Goal: Task Accomplishment & Management: Manage account settings

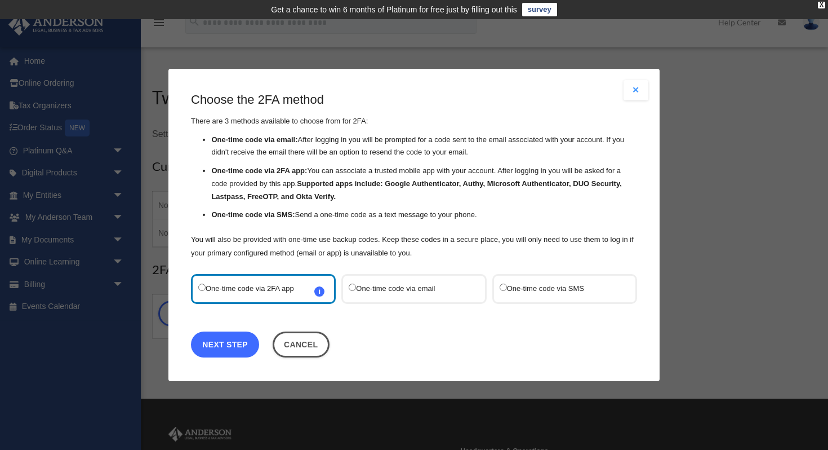
click at [224, 343] on link "Next Step" at bounding box center [225, 344] width 68 height 26
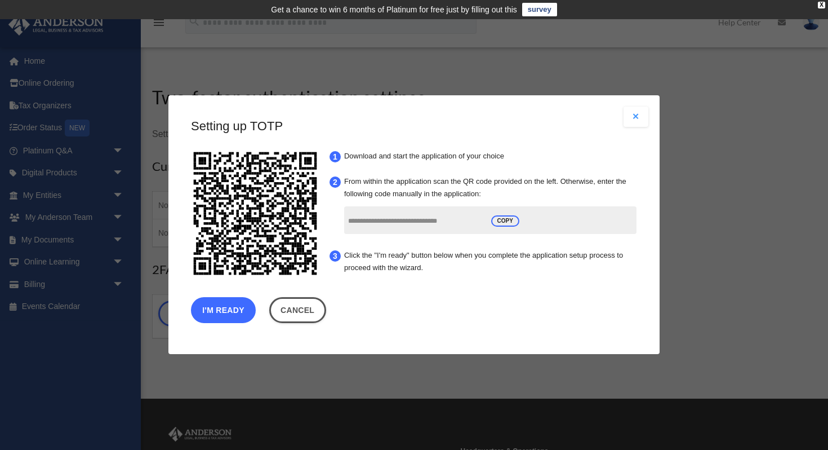
click at [218, 317] on button "I'm Ready" at bounding box center [223, 311] width 65 height 26
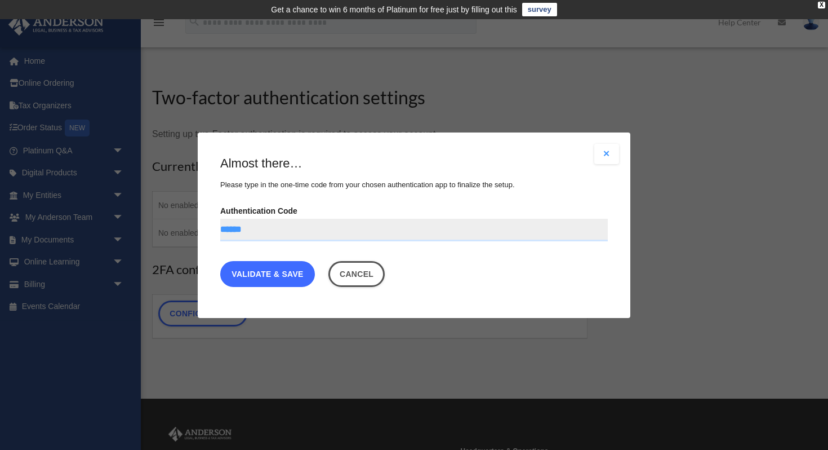
click at [282, 277] on link "Validate & Save" at bounding box center [267, 273] width 95 height 26
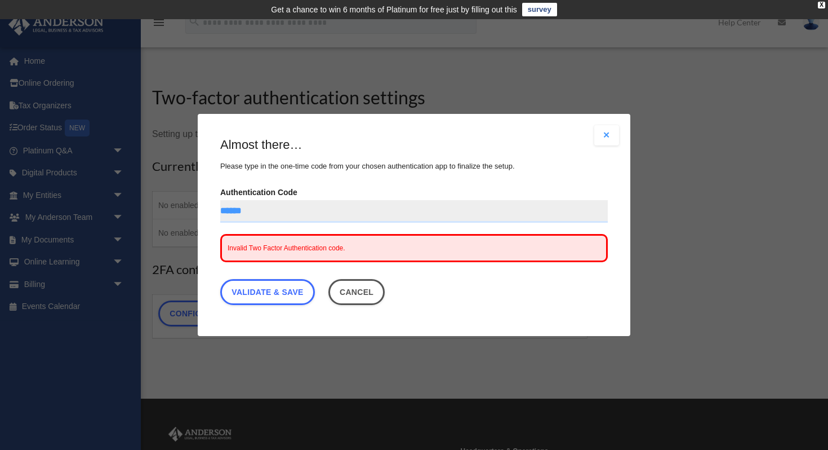
click at [270, 214] on input "******" at bounding box center [414, 211] width 388 height 23
click at [237, 210] on input "******" at bounding box center [414, 211] width 388 height 23
type input "*******"
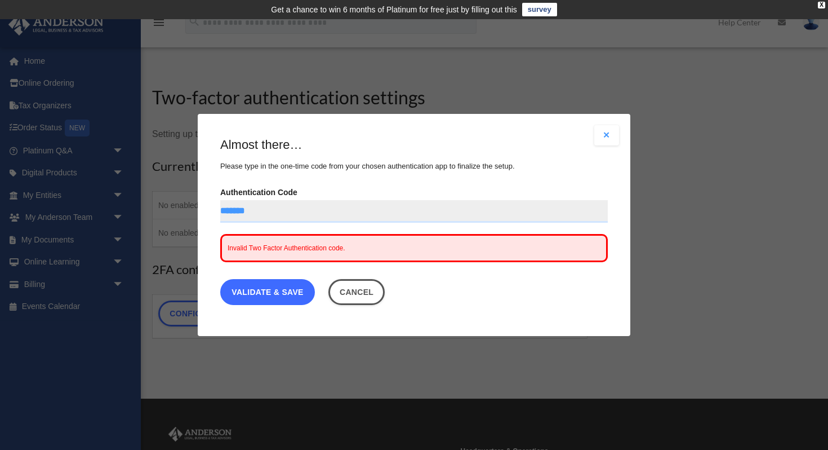
click at [289, 293] on link "Validate & Save" at bounding box center [267, 292] width 95 height 26
click at [264, 212] on input "*******" at bounding box center [414, 211] width 388 height 23
click at [256, 213] on input "Authentication Code" at bounding box center [414, 211] width 388 height 23
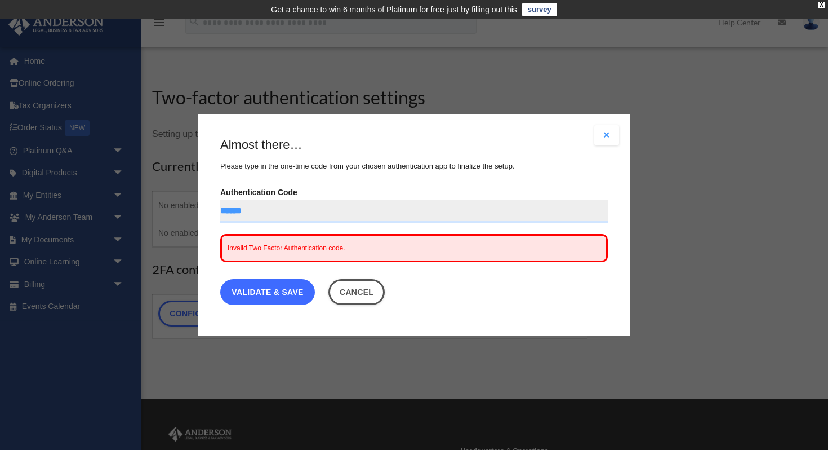
click at [283, 298] on link "Validate & Save" at bounding box center [267, 292] width 95 height 26
click at [359, 300] on button "Cancel" at bounding box center [356, 292] width 57 height 26
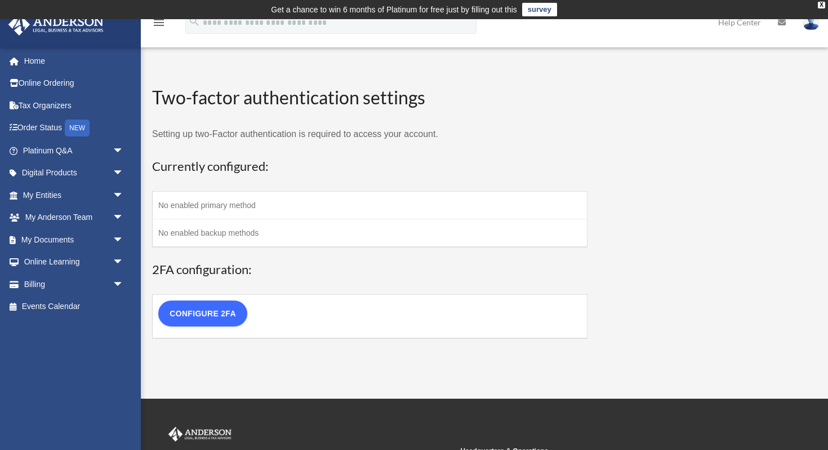
click at [224, 315] on link "Configure 2FA" at bounding box center [202, 313] width 89 height 26
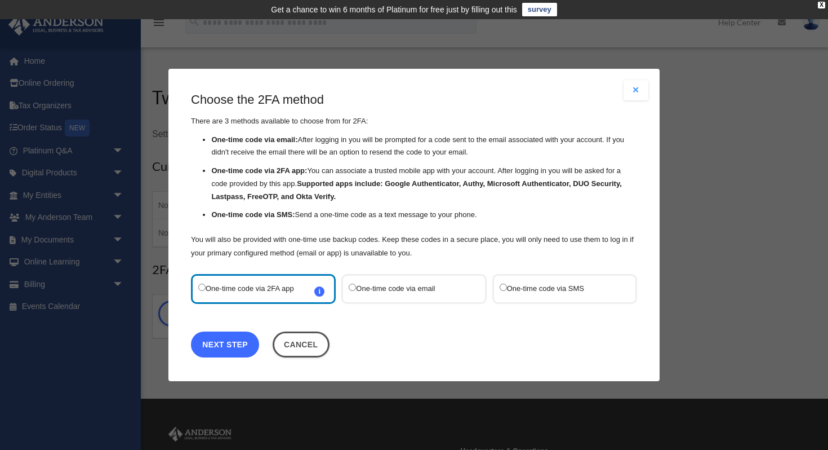
click at [240, 340] on link "Next Step" at bounding box center [225, 344] width 68 height 26
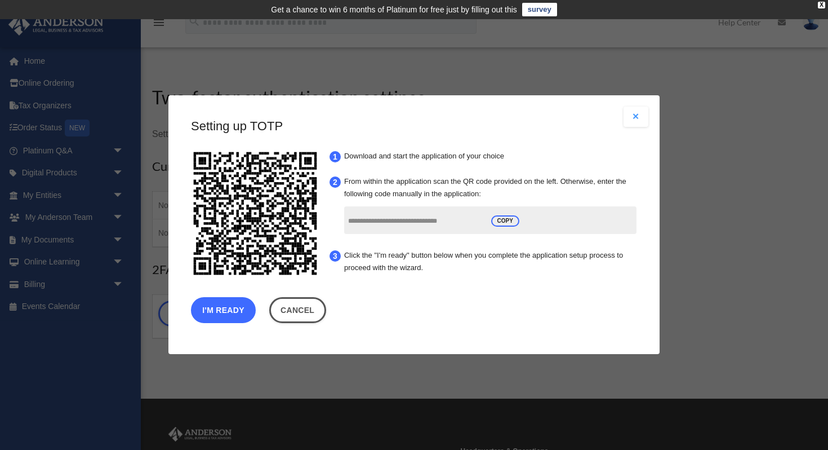
click at [227, 314] on button "I'm Ready" at bounding box center [223, 311] width 65 height 26
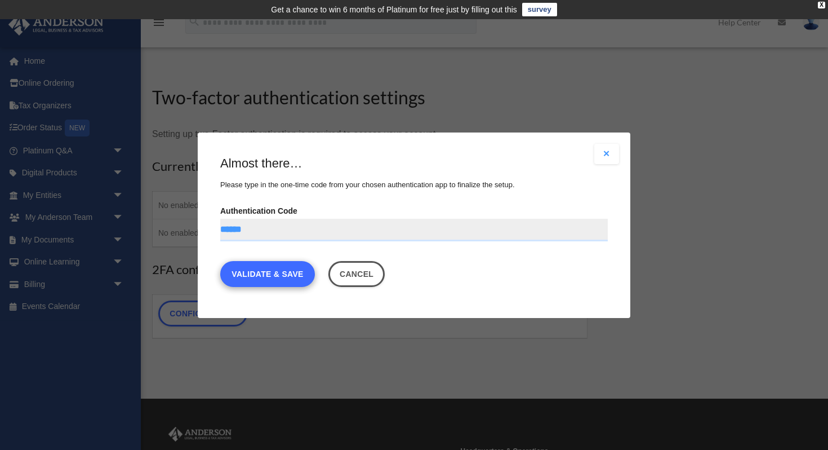
type input "******"
click at [250, 273] on link "Validate & Save" at bounding box center [267, 273] width 95 height 26
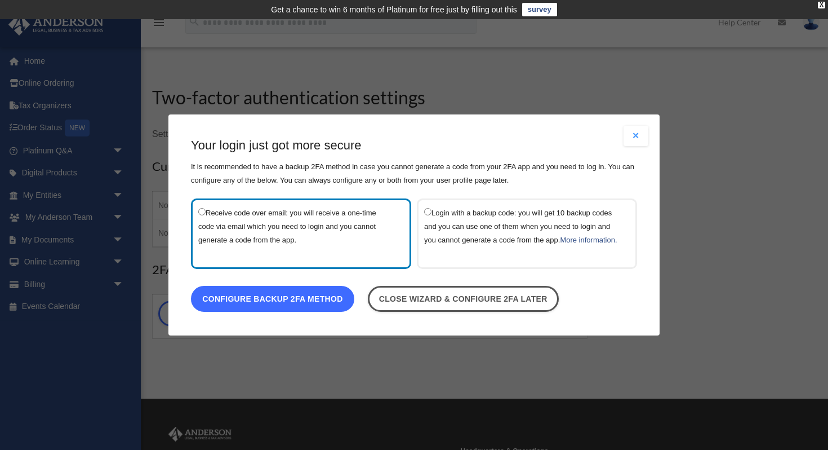
click at [312, 309] on link "Configure backup 2FA method" at bounding box center [272, 299] width 163 height 26
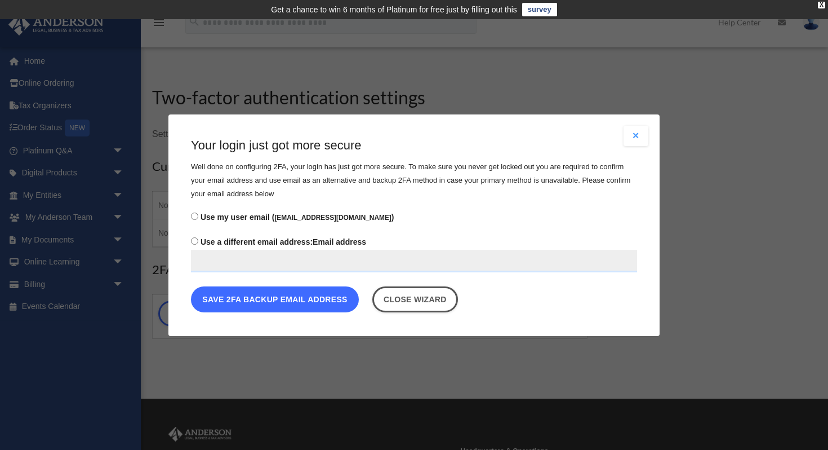
click at [306, 298] on button "Save 2FA backup email address" at bounding box center [275, 299] width 168 height 26
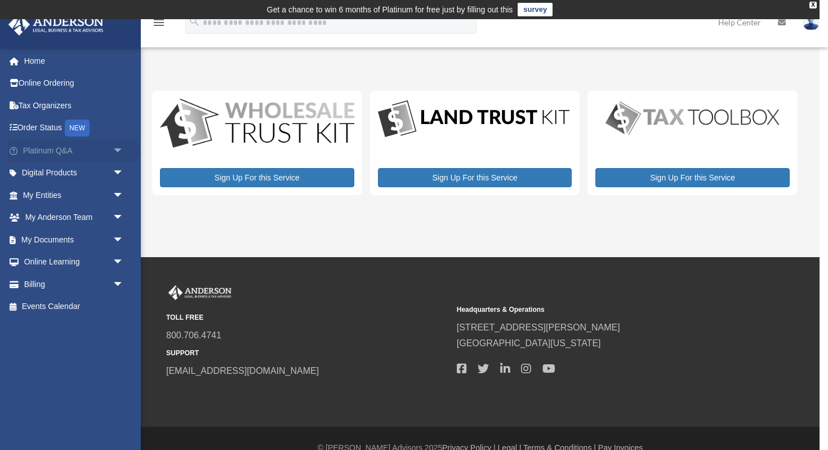
click at [82, 153] on link "Platinum Q&A arrow_drop_down" at bounding box center [74, 150] width 133 height 23
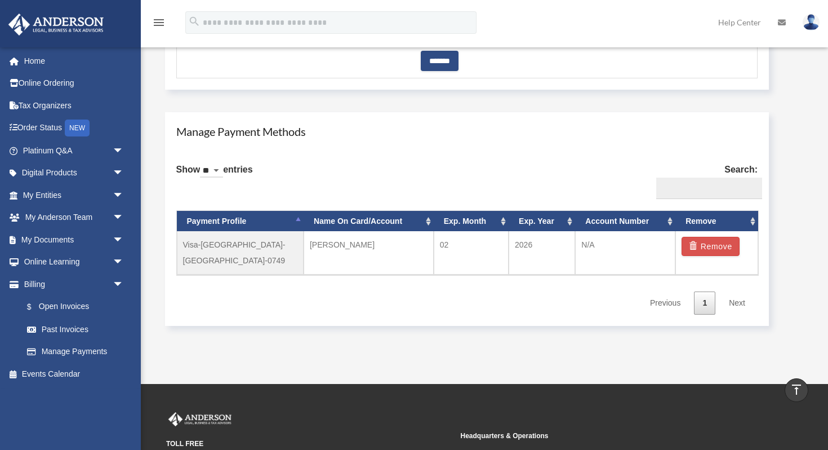
scroll to position [592, 0]
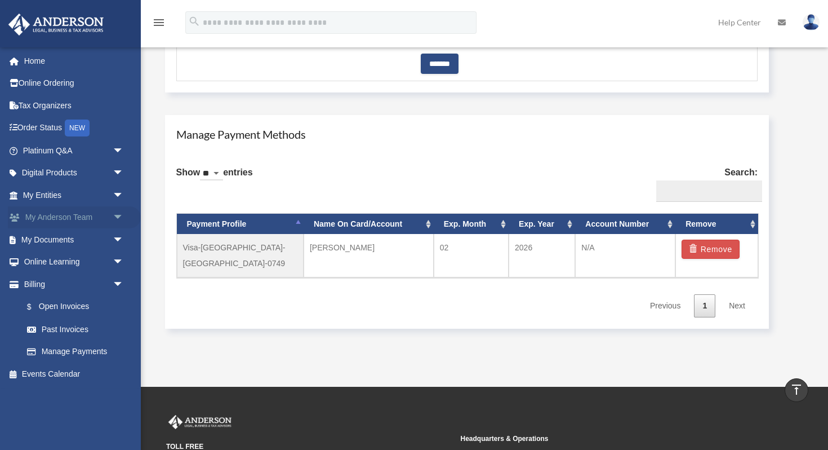
click at [82, 212] on link "My Anderson Team arrow_drop_down" at bounding box center [74, 217] width 133 height 23
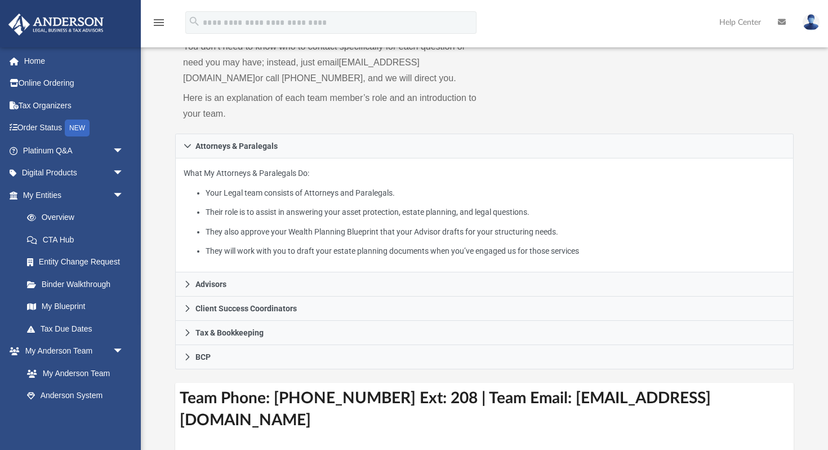
scroll to position [126, 0]
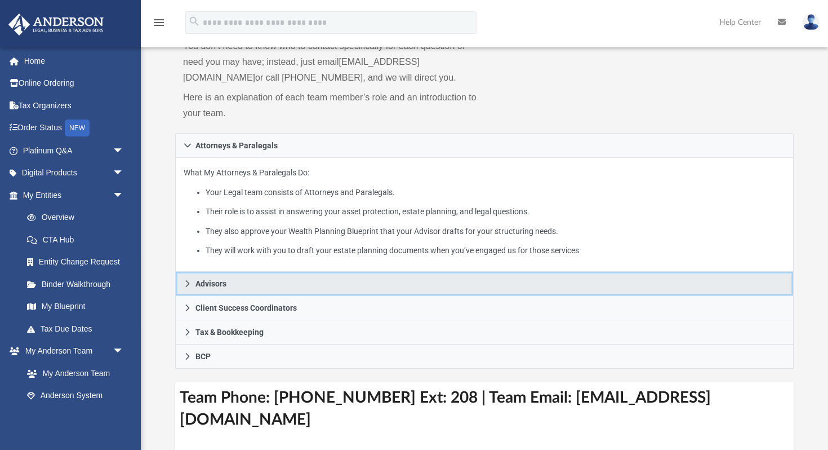
click at [220, 276] on link "Advisors" at bounding box center [484, 284] width 619 height 24
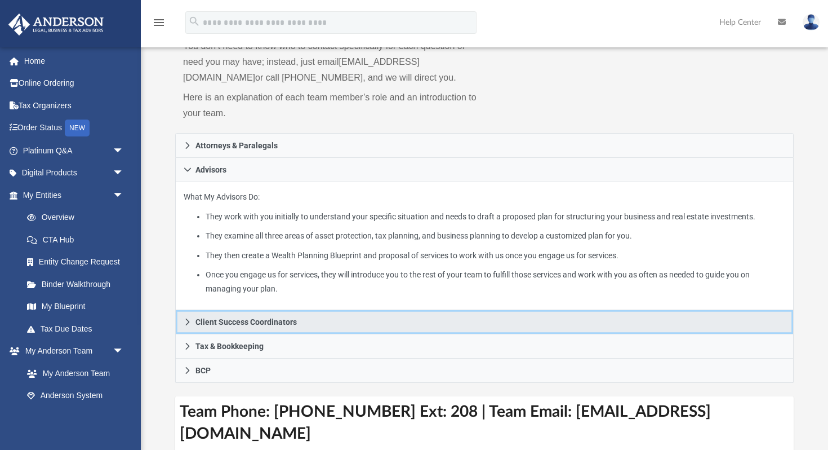
click at [227, 318] on span "Client Success Coordinators" at bounding box center [246, 322] width 101 height 8
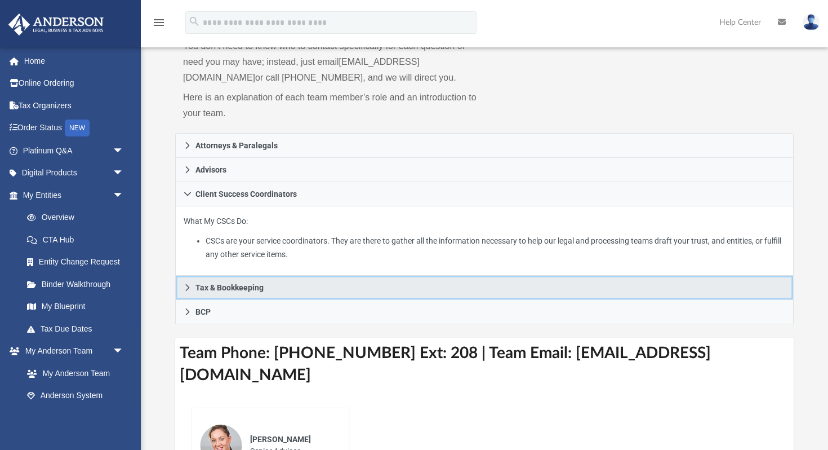
click at [232, 286] on span "Tax & Bookkeeping" at bounding box center [230, 287] width 68 height 8
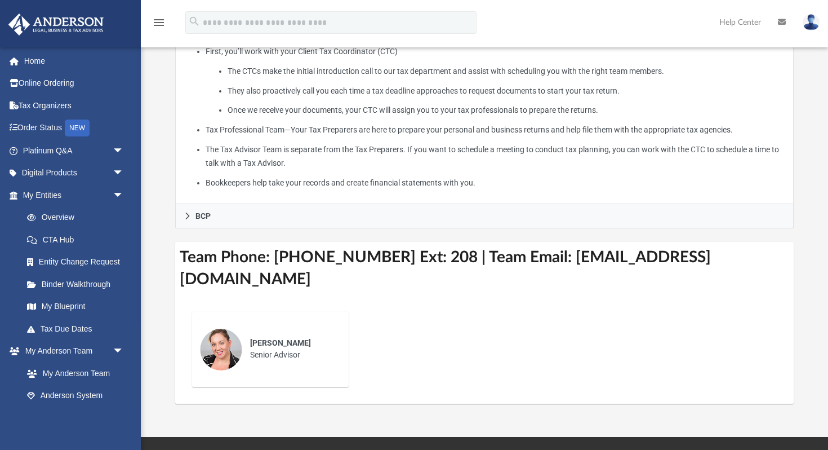
scroll to position [365, 0]
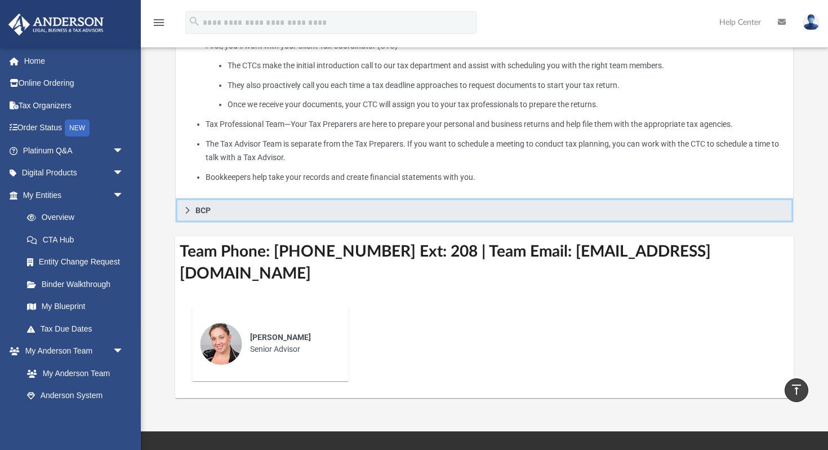
click at [212, 208] on link "BCP" at bounding box center [484, 210] width 619 height 24
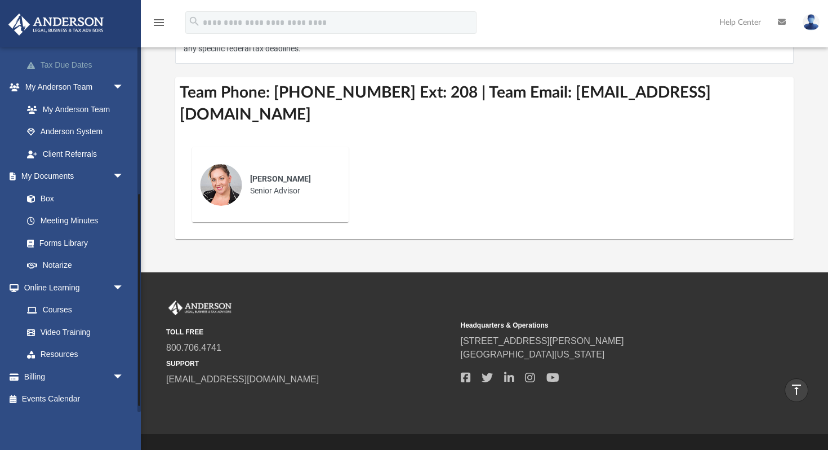
scroll to position [264, 0]
click at [116, 381] on span "arrow_drop_down" at bounding box center [124, 376] width 23 height 23
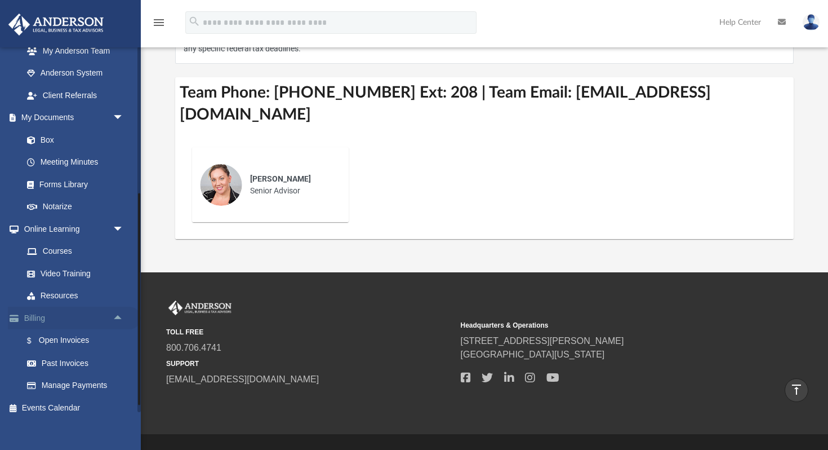
scroll to position [331, 0]
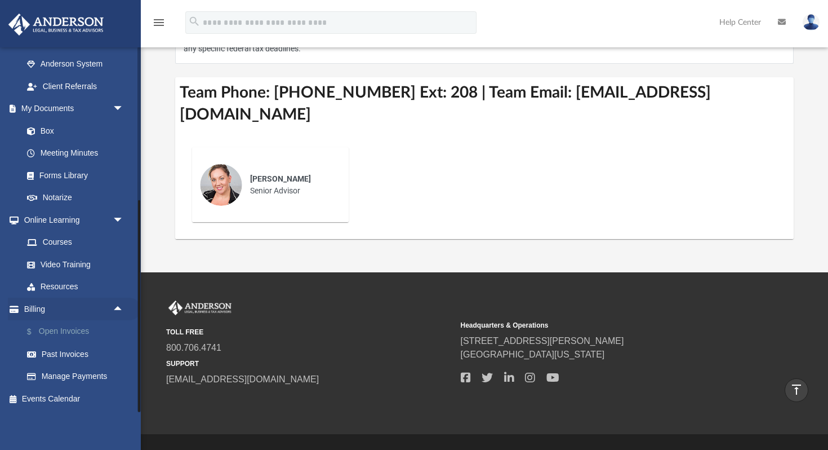
click at [77, 327] on link "$ Open Invoices" at bounding box center [78, 331] width 125 height 23
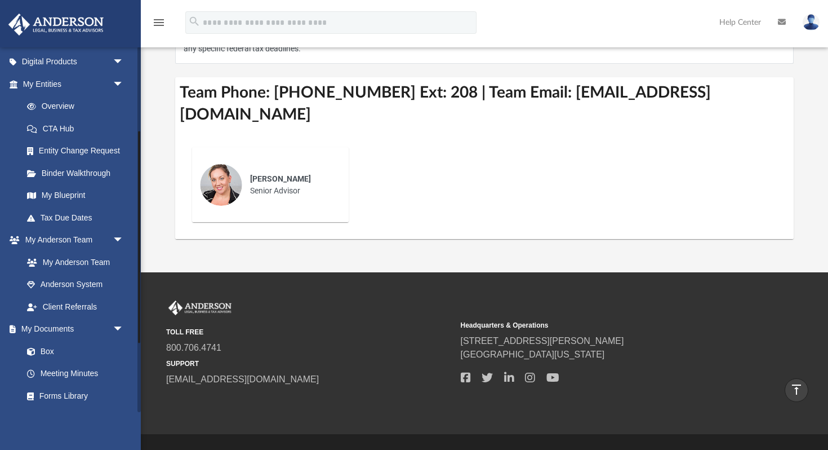
scroll to position [0, 0]
